Goal: Information Seeking & Learning: Learn about a topic

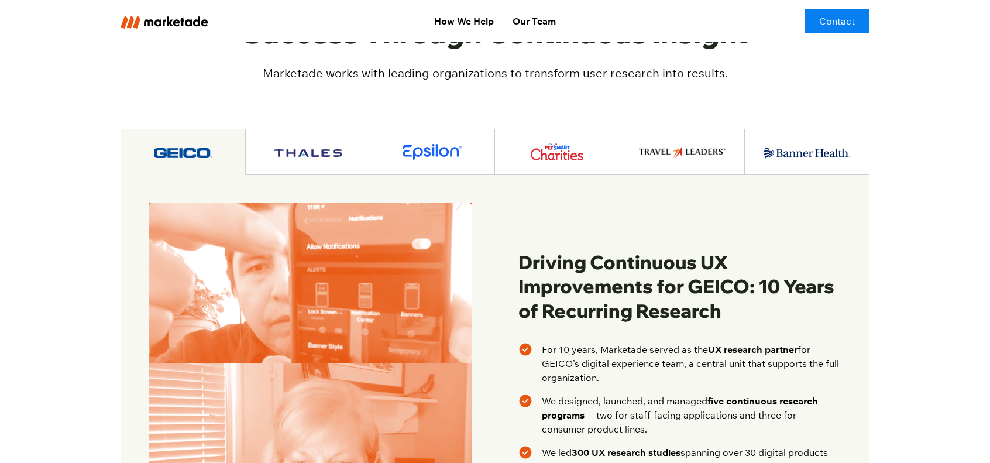
scroll to position [1756, 0]
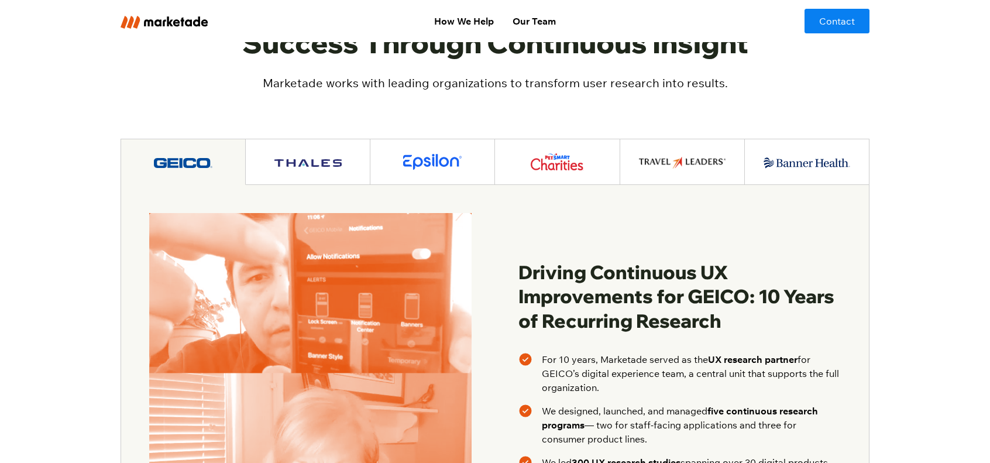
click at [291, 155] on div at bounding box center [307, 162] width 67 height 14
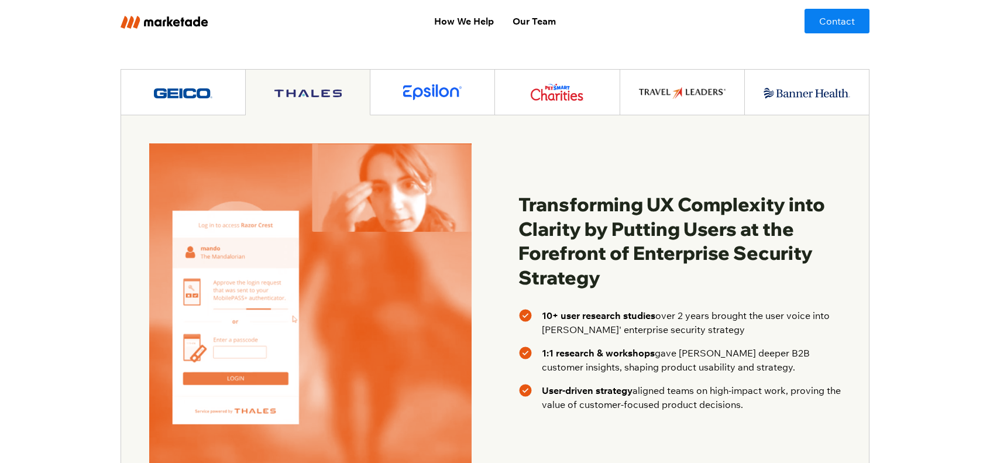
scroll to position [1814, 0]
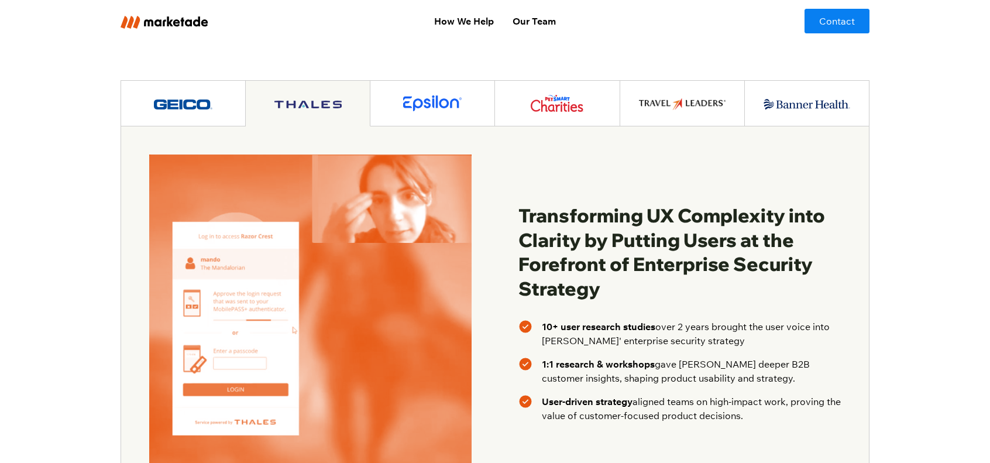
click at [440, 95] on img at bounding box center [432, 103] width 59 height 16
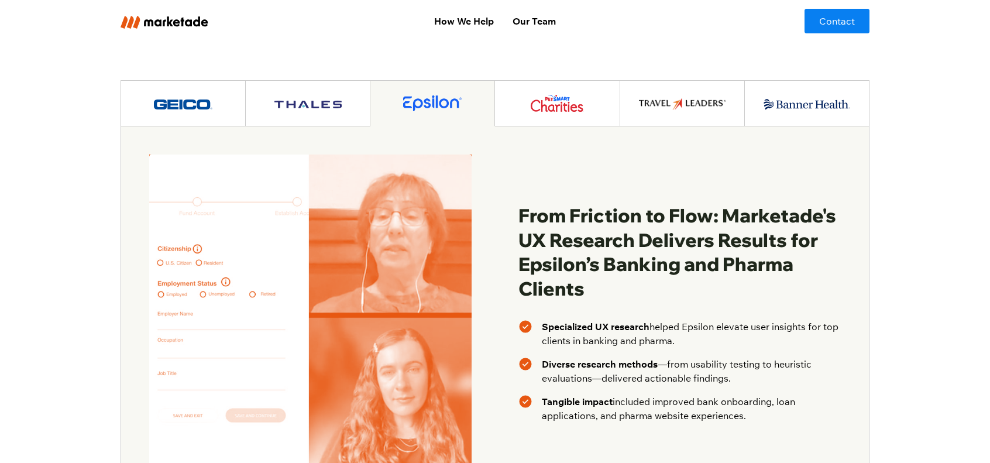
click at [578, 89] on link at bounding box center [557, 104] width 125 height 46
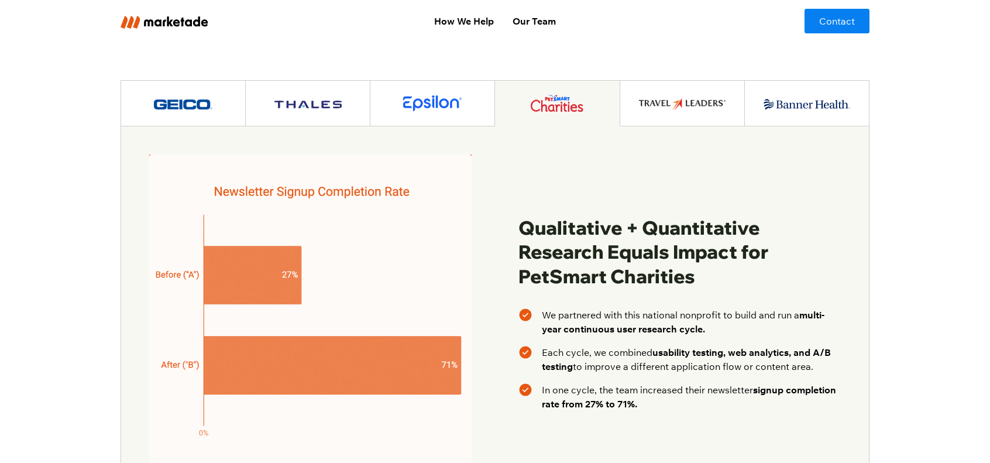
click at [639, 95] on link at bounding box center [682, 104] width 125 height 46
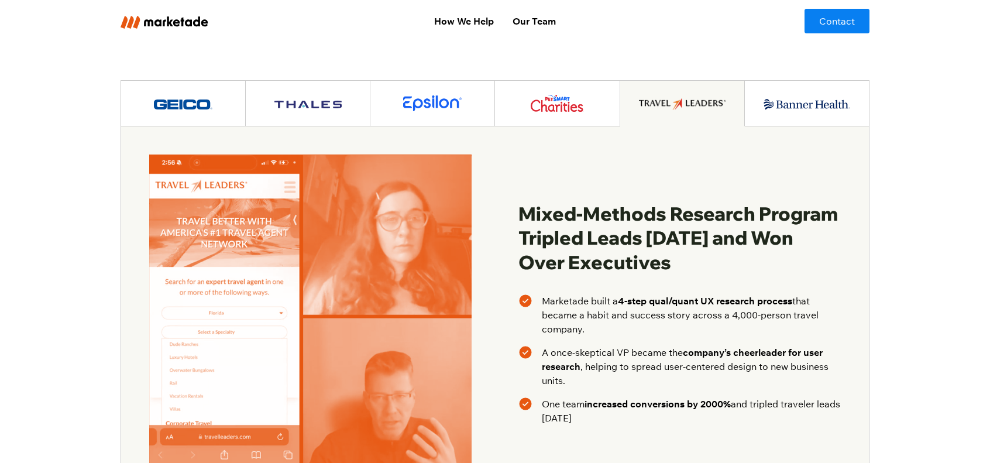
click at [777, 81] on link at bounding box center [807, 104] width 124 height 46
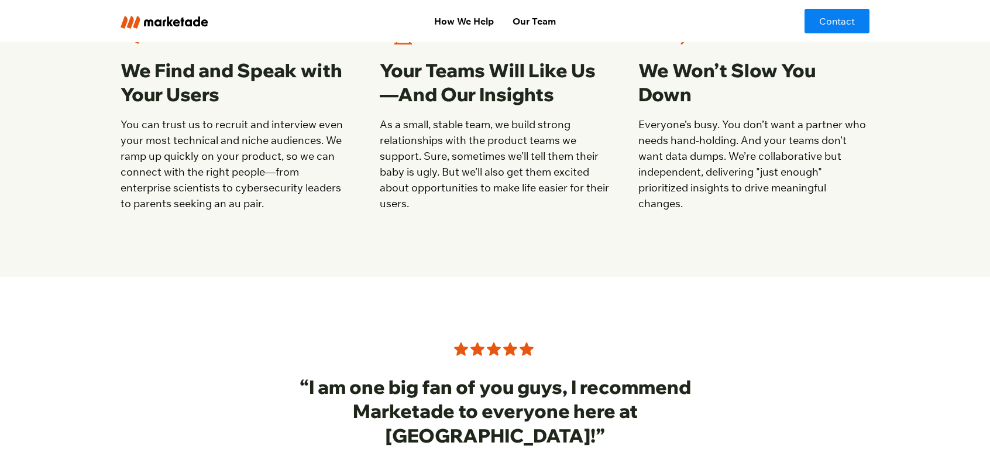
scroll to position [1053, 0]
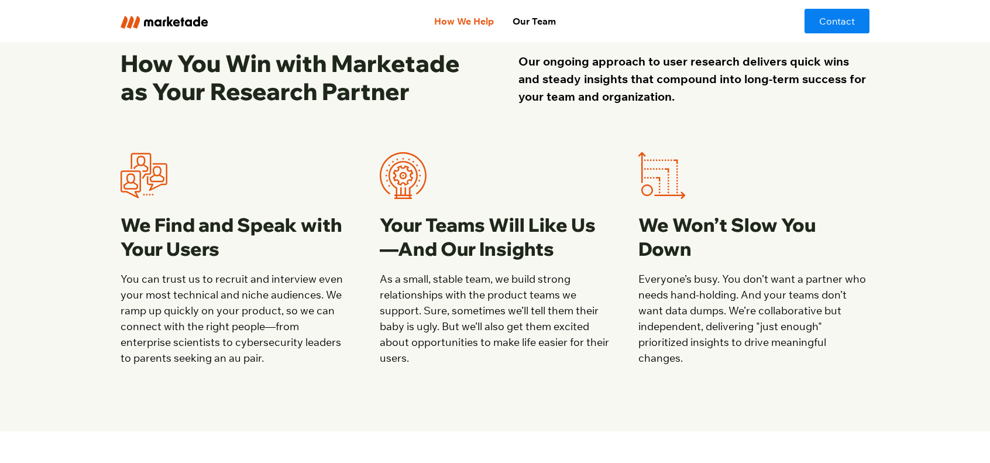
click at [487, 22] on link "How We Help" at bounding box center [464, 20] width 78 height 23
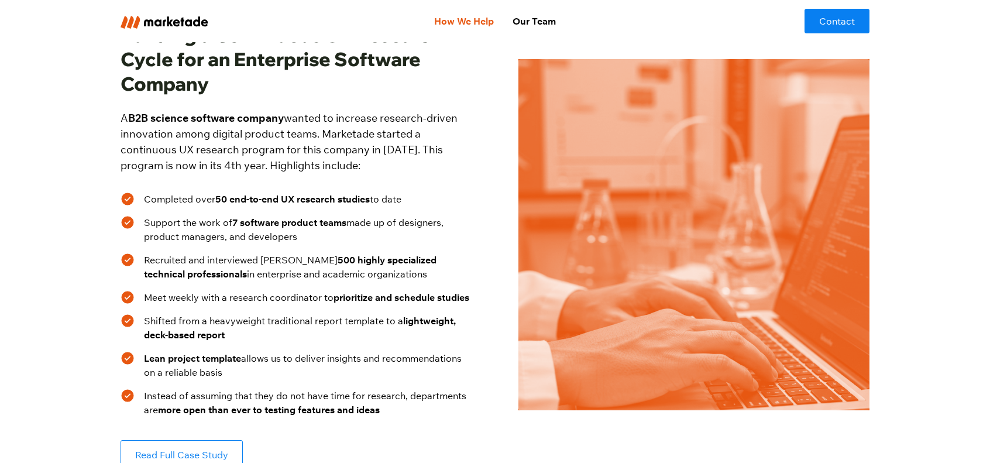
scroll to position [234, 0]
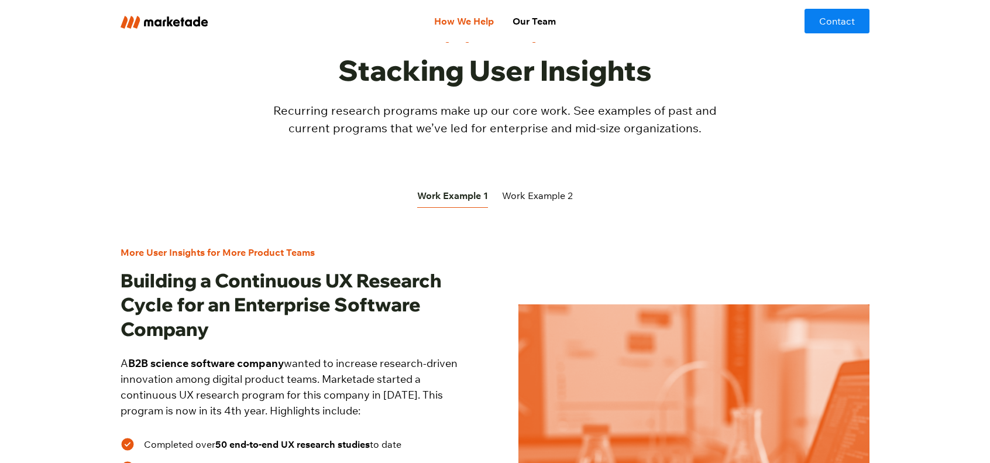
click at [503, 195] on div "Work Example 2" at bounding box center [537, 195] width 71 height 14
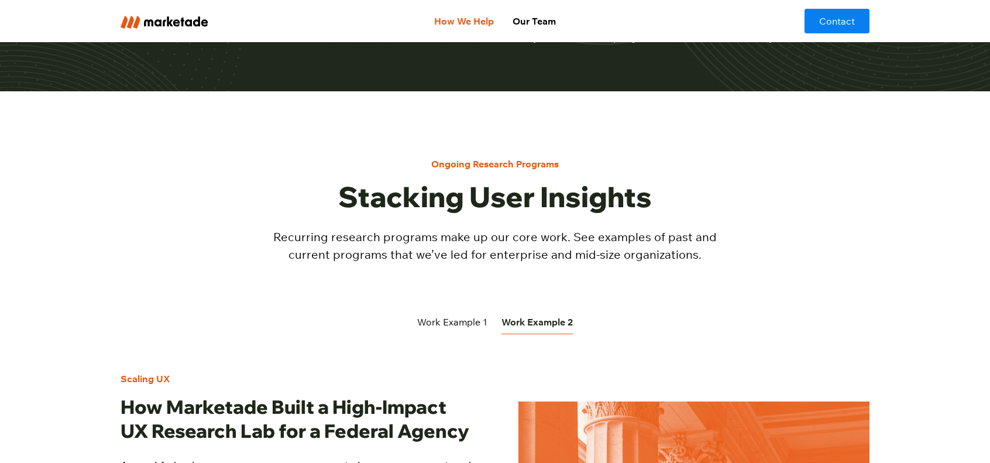
scroll to position [0, 0]
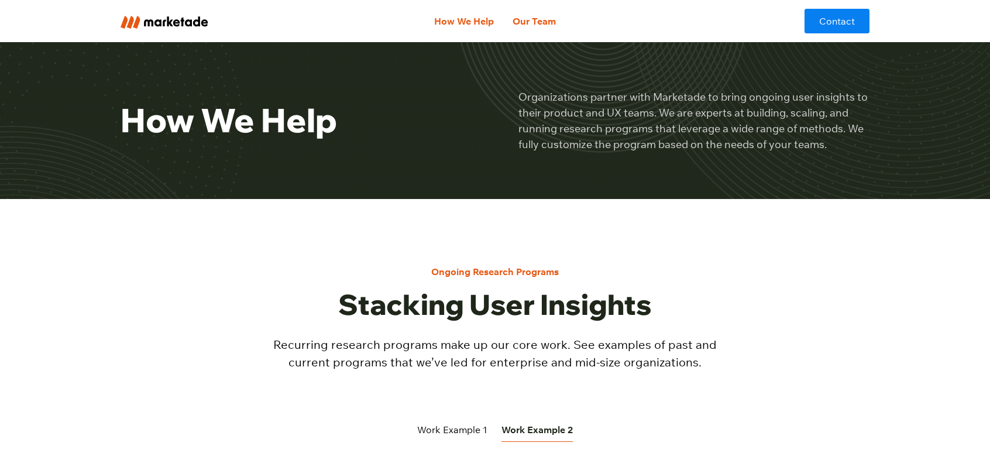
click at [529, 18] on link "Our Team" at bounding box center [534, 20] width 62 height 23
